Goal: Task Accomplishment & Management: Manage account settings

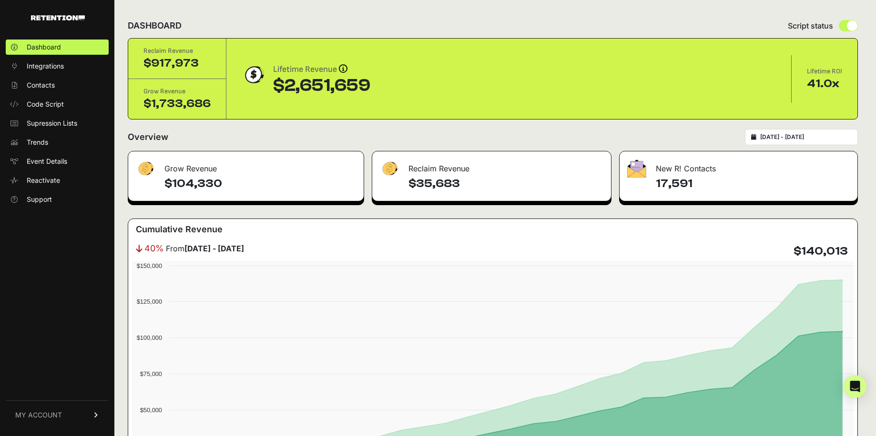
click at [96, 416] on icon at bounding box center [96, 416] width 7 height 6
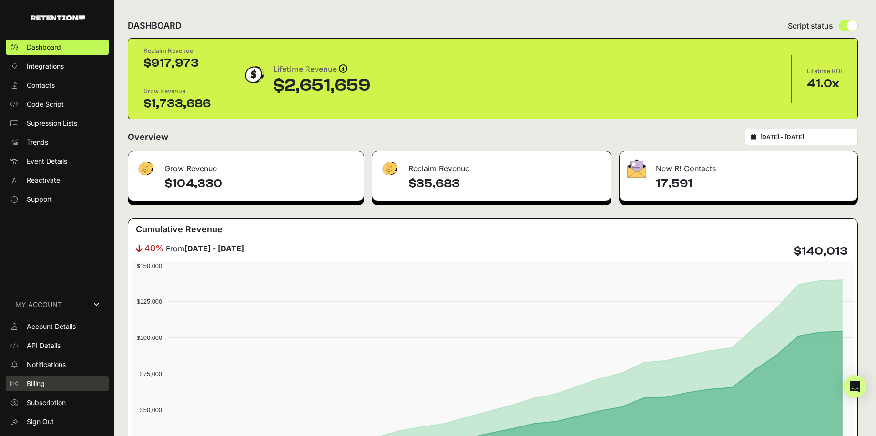
click at [40, 384] on span "Billing" at bounding box center [36, 384] width 18 height 10
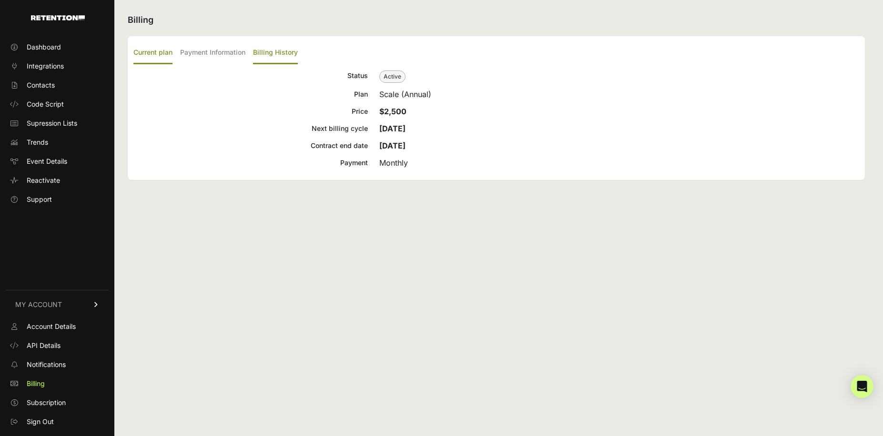
click at [281, 52] on label "Billing History" at bounding box center [275, 53] width 45 height 22
click at [0, 0] on input "Billing History" at bounding box center [0, 0] width 0 height 0
